Goal: Information Seeking & Learning: Find specific page/section

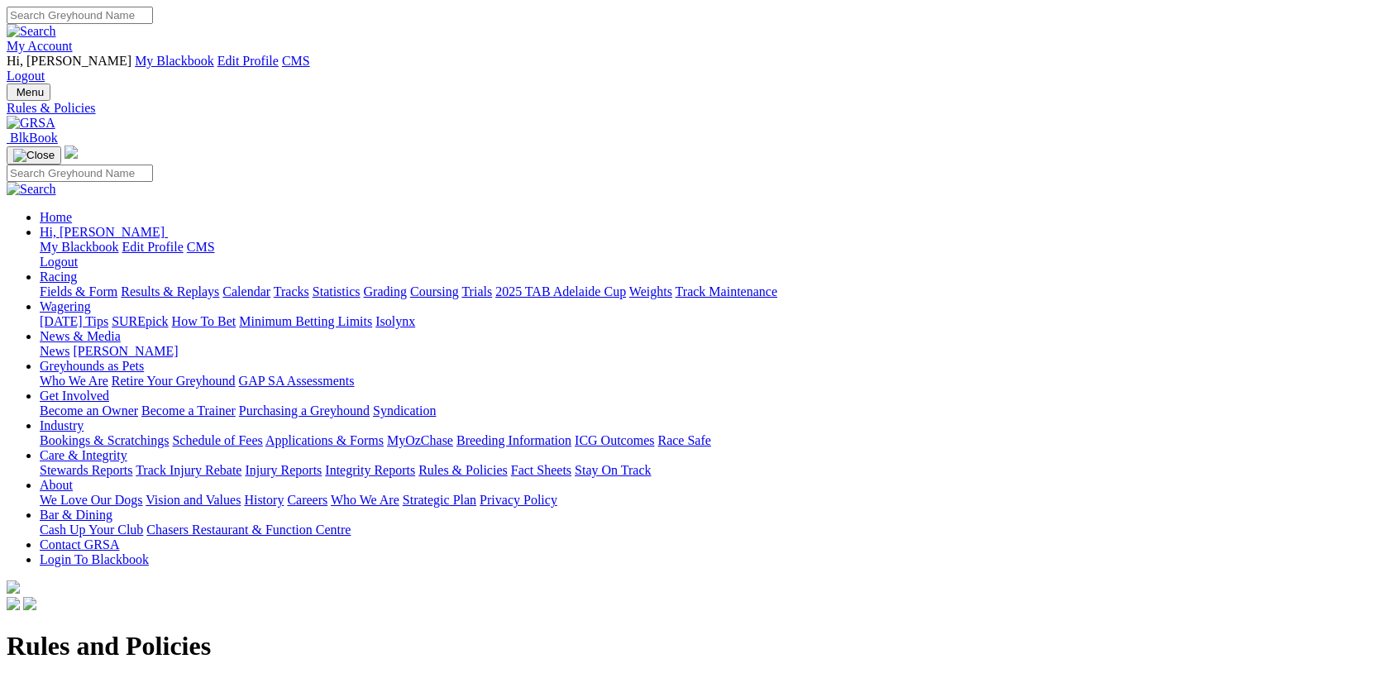
scroll to position [642, 0]
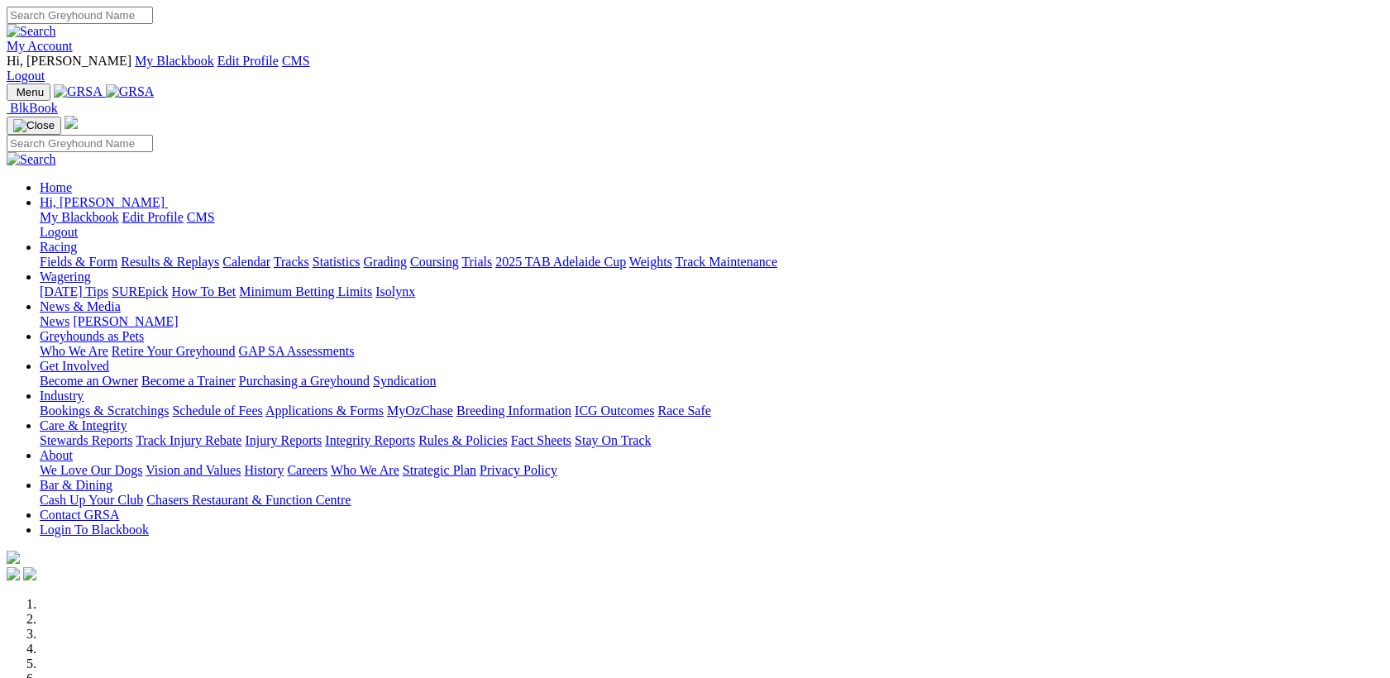
click at [127, 418] on link "Care & Integrity" at bounding box center [84, 425] width 88 height 14
click at [132, 433] on link "Stewards Reports" at bounding box center [86, 440] width 93 height 14
